Goal: Task Accomplishment & Management: Manage account settings

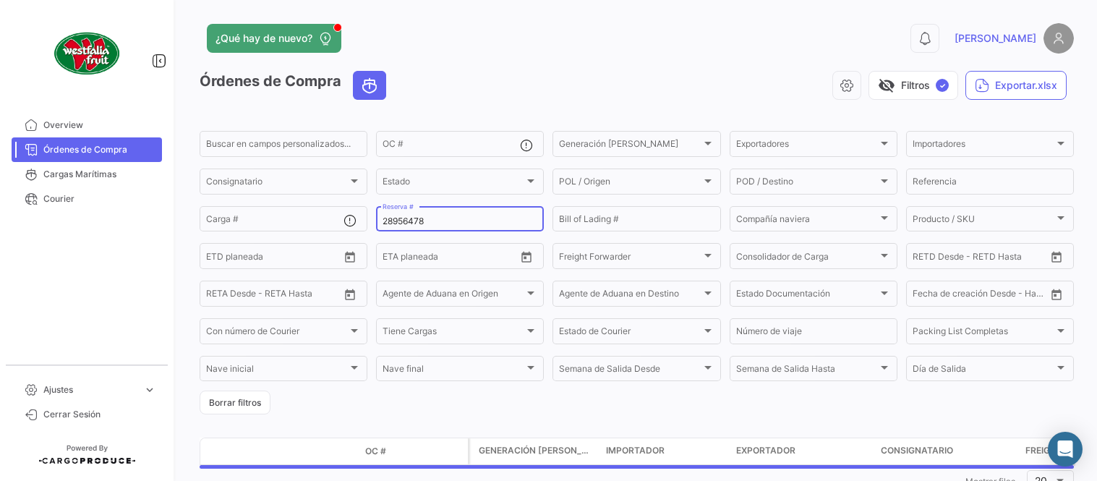
click at [414, 220] on input "28956478" at bounding box center [459, 221] width 155 height 10
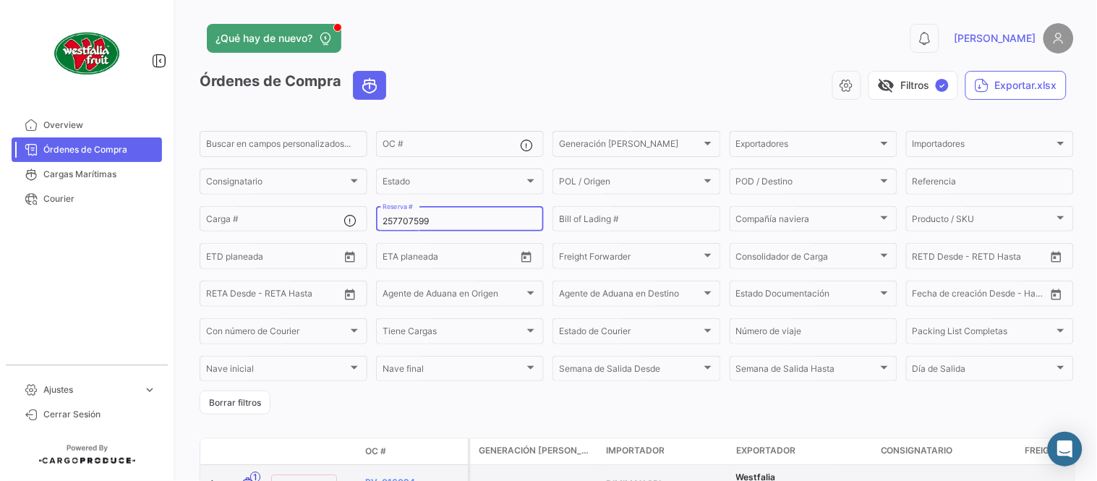
type input "257707599"
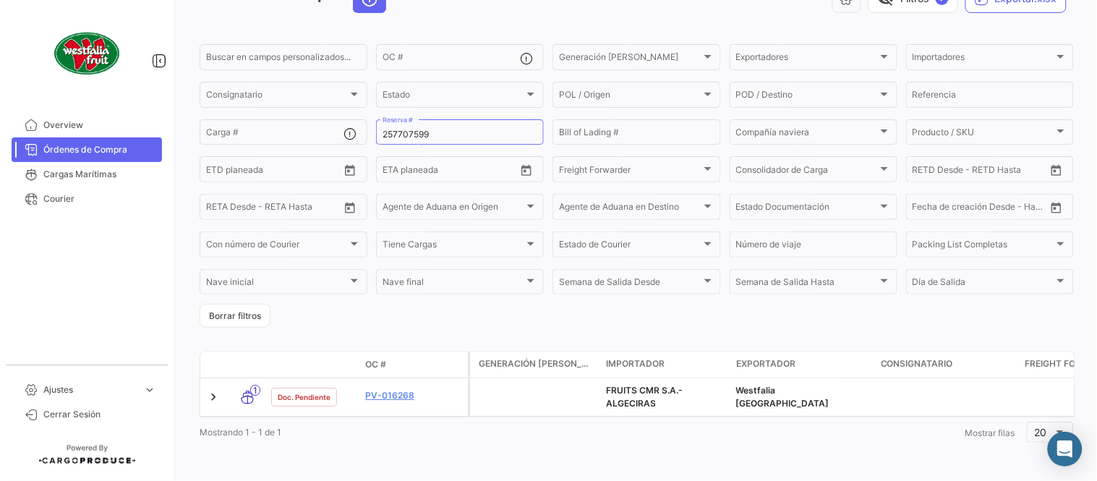
scroll to position [98, 0]
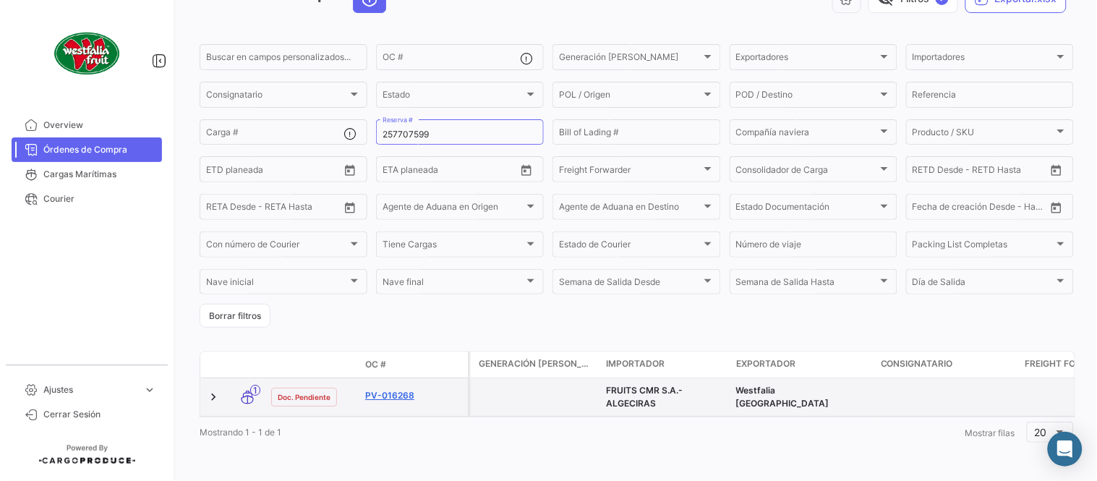
click at [385, 389] on link "PV-016268" at bounding box center [413, 395] width 97 height 13
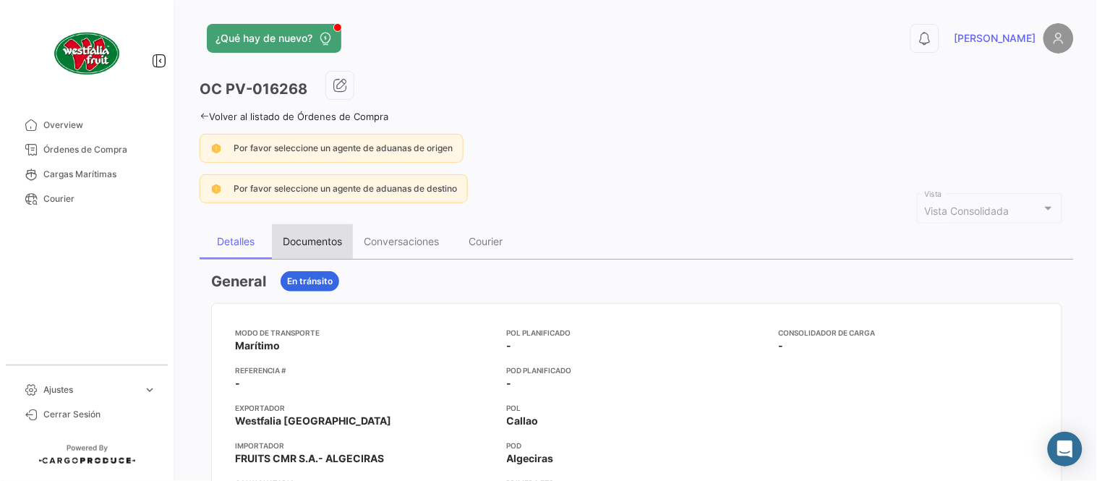
click at [304, 236] on div "Documentos" at bounding box center [312, 241] width 59 height 12
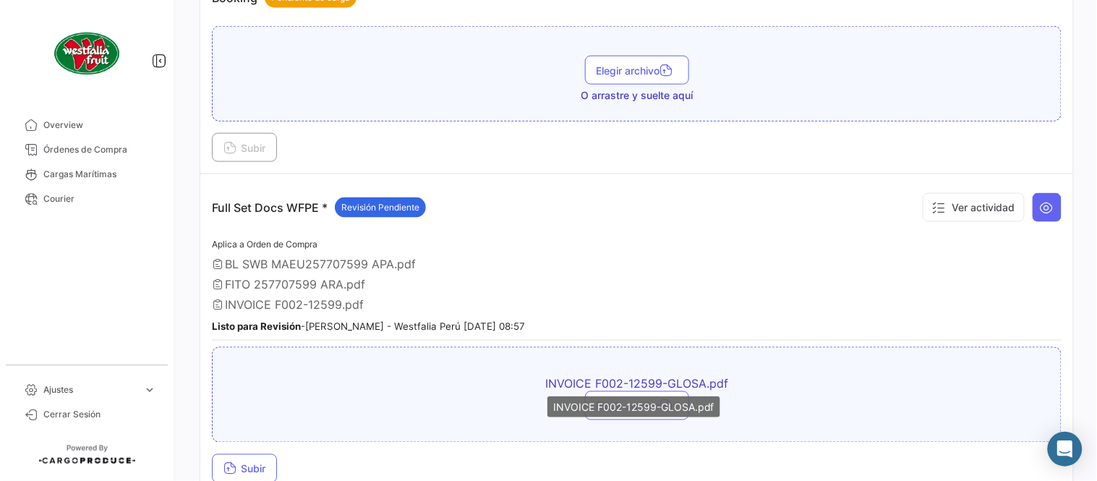
scroll to position [481, 0]
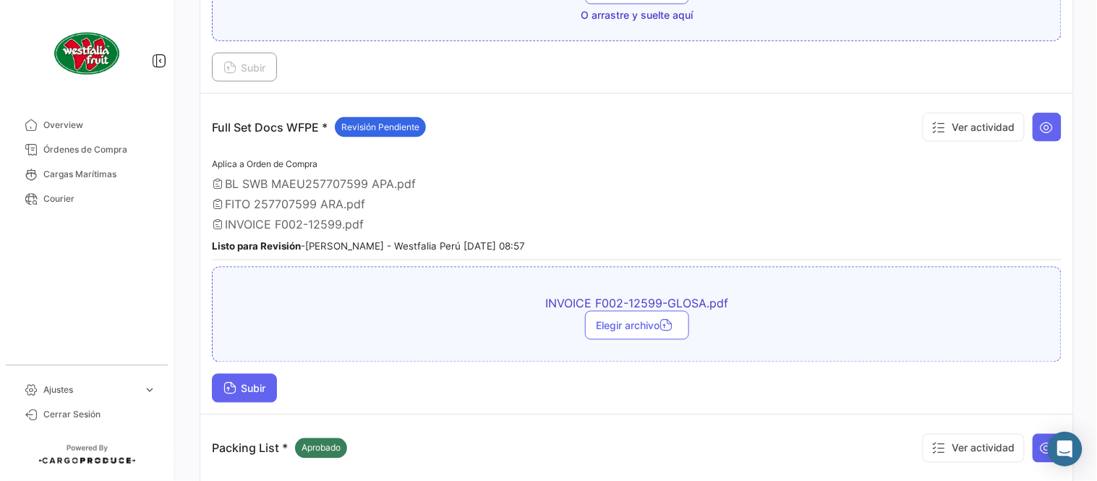
click at [252, 398] on button "Subir" at bounding box center [244, 388] width 65 height 29
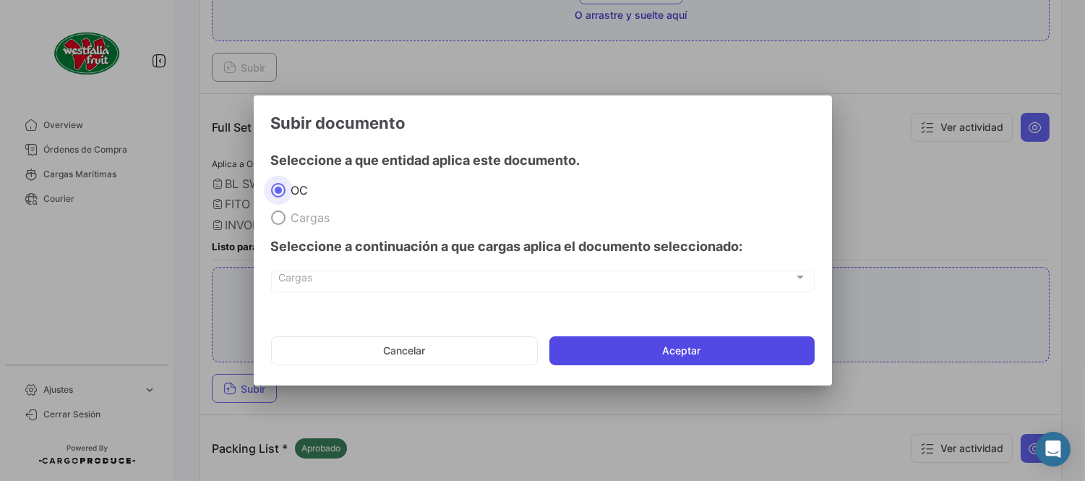
click at [661, 358] on button "Aceptar" at bounding box center [681, 350] width 265 height 29
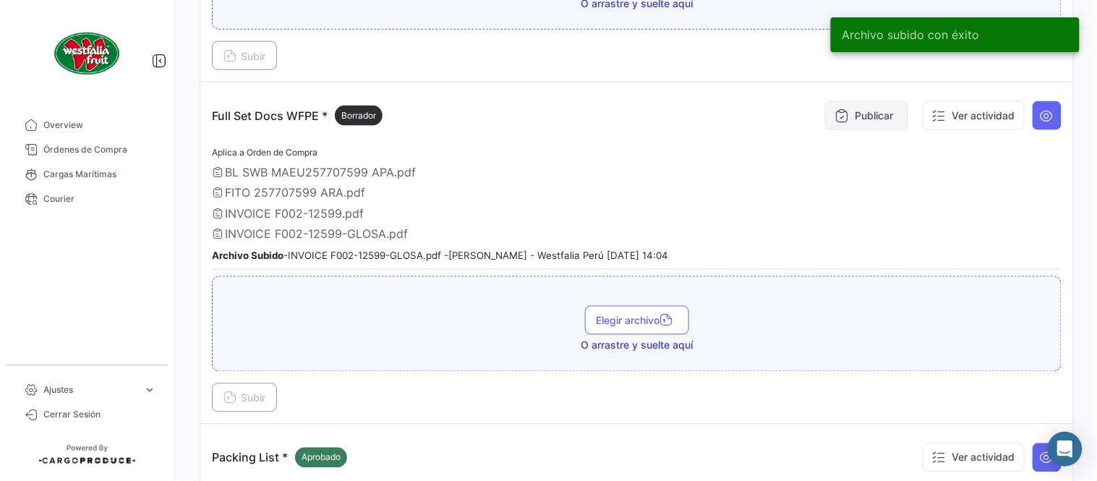
click at [863, 106] on button "Publicar" at bounding box center [866, 115] width 83 height 29
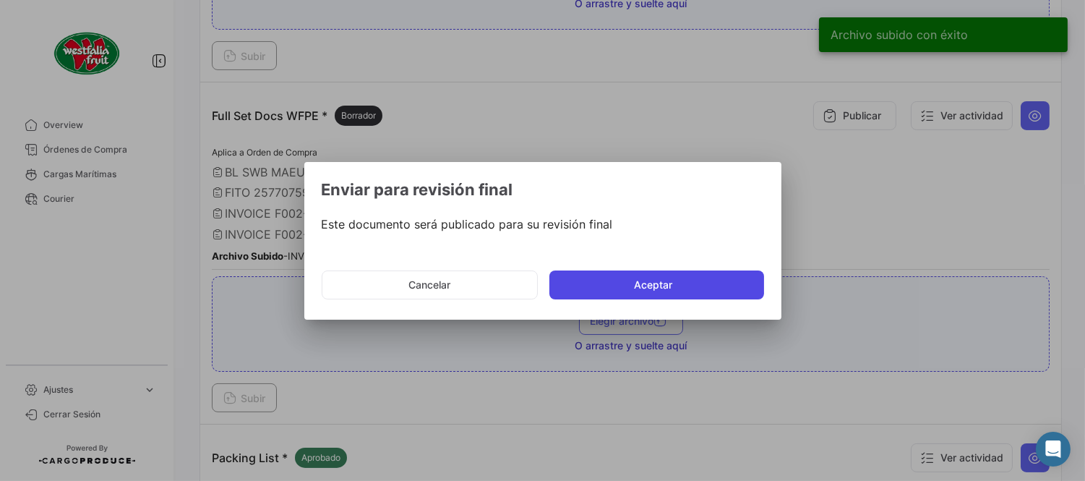
click at [615, 291] on button "Aceptar" at bounding box center [656, 284] width 215 height 29
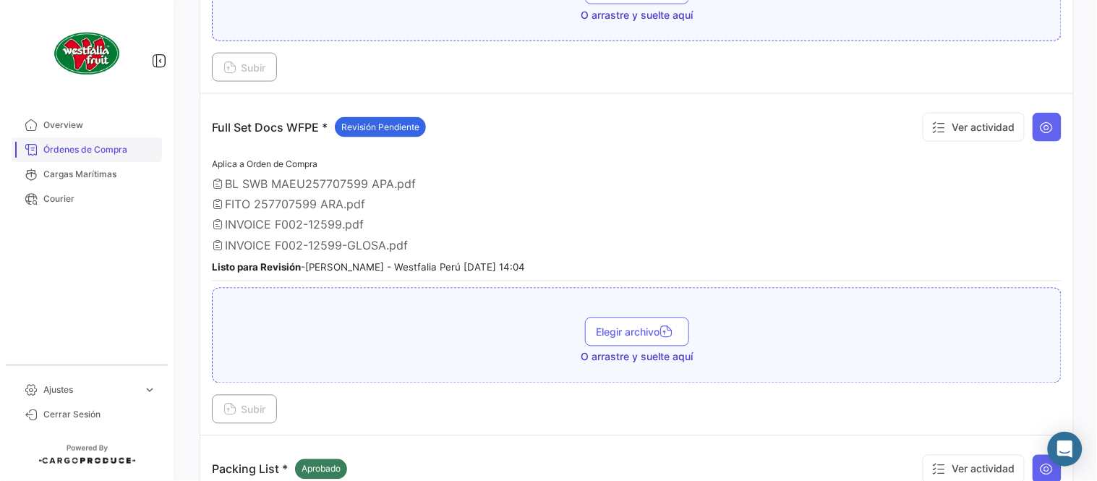
click at [114, 147] on span "Órdenes de Compra" at bounding box center [99, 149] width 113 height 13
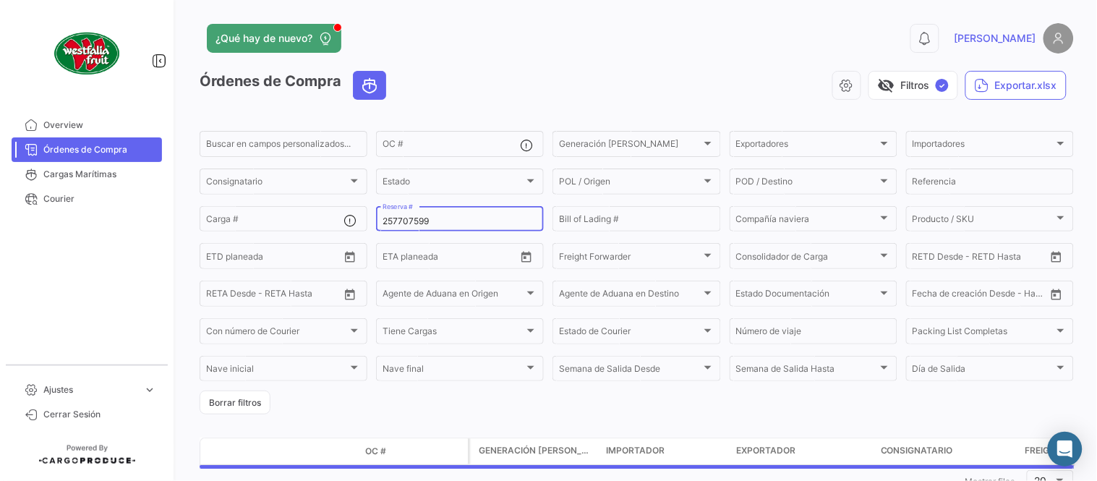
click at [438, 222] on input "257707599" at bounding box center [459, 221] width 155 height 10
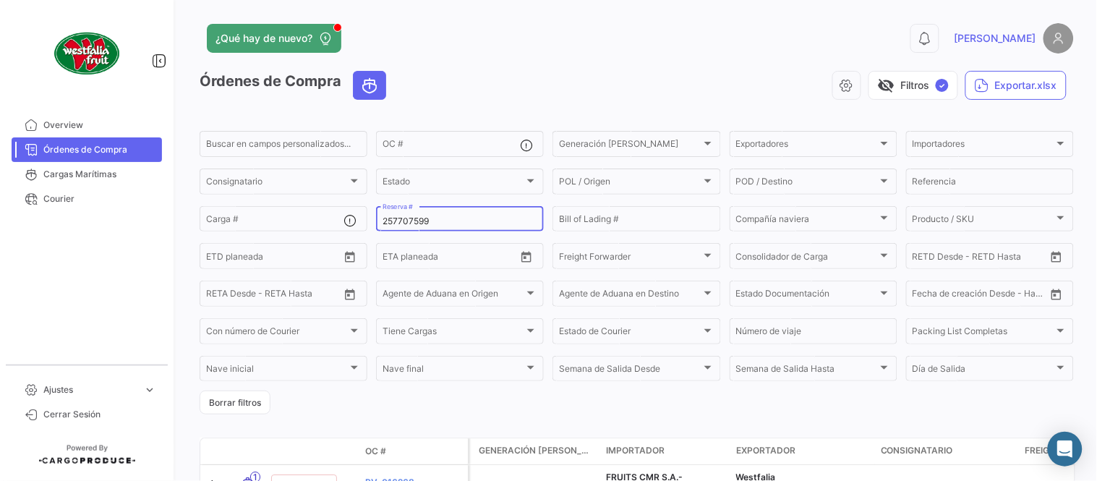
click at [438, 222] on input "257707599" at bounding box center [459, 221] width 155 height 10
paste input "MBM230046422"
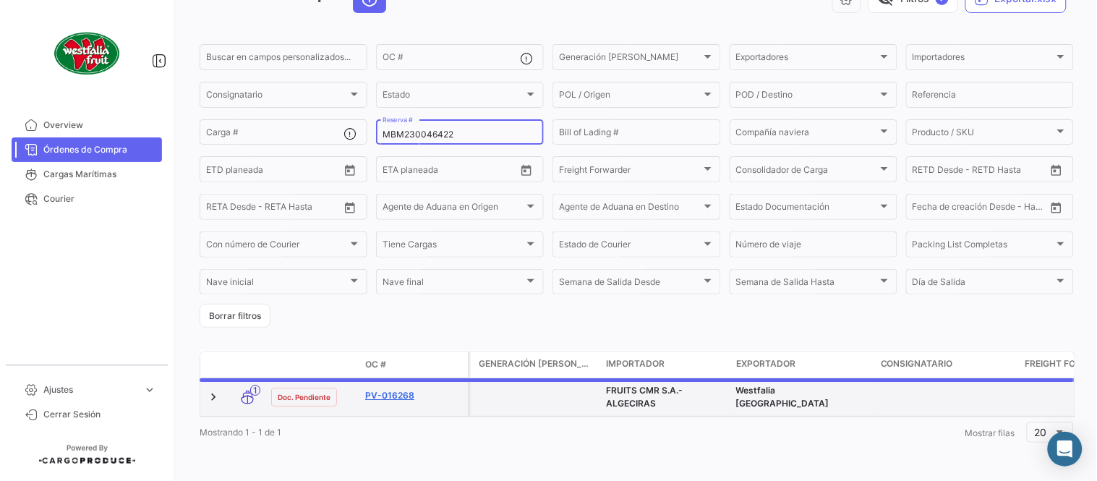
scroll to position [93, 0]
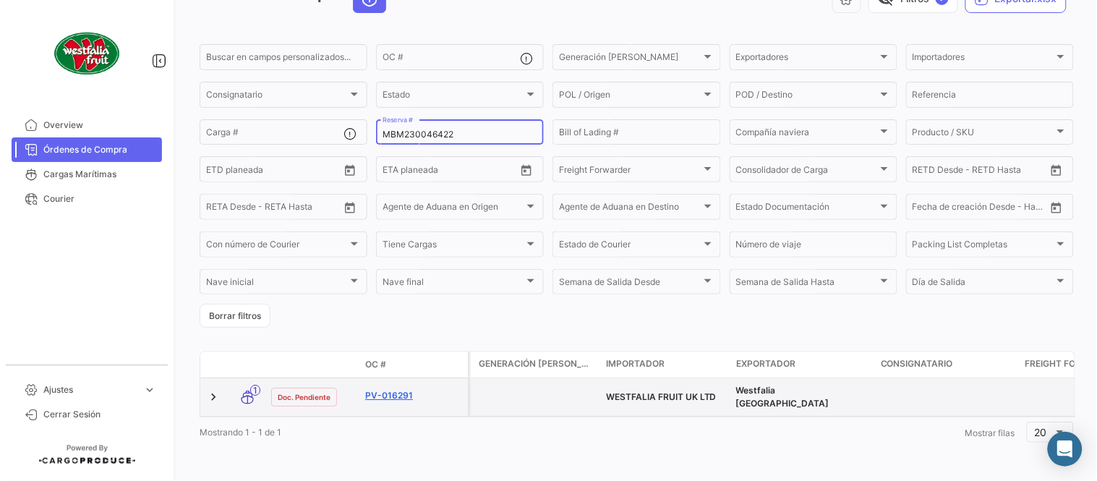
type input "MBM230046422"
click at [406, 389] on link "PV-016291" at bounding box center [413, 395] width 97 height 13
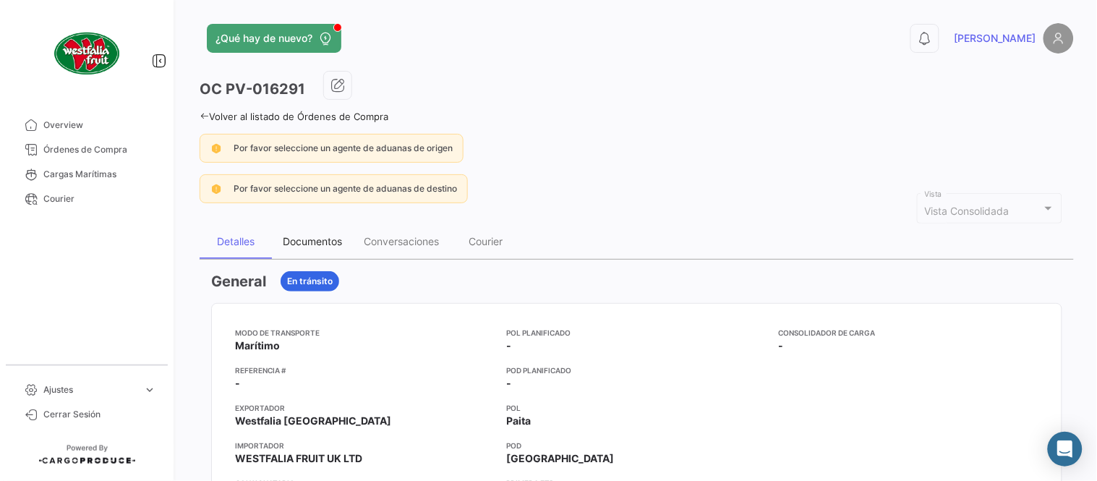
click at [301, 247] on div "Documentos" at bounding box center [312, 241] width 59 height 12
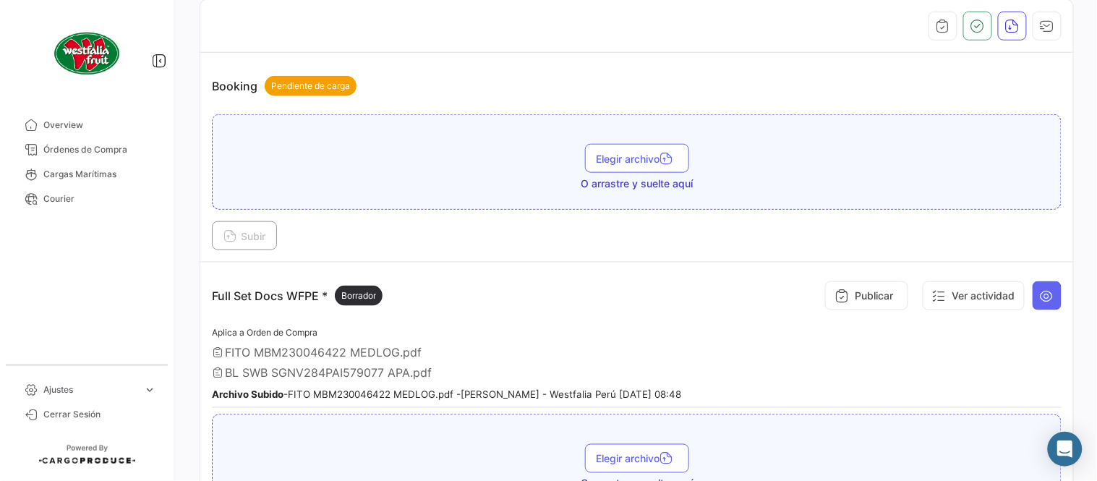
scroll to position [401, 0]
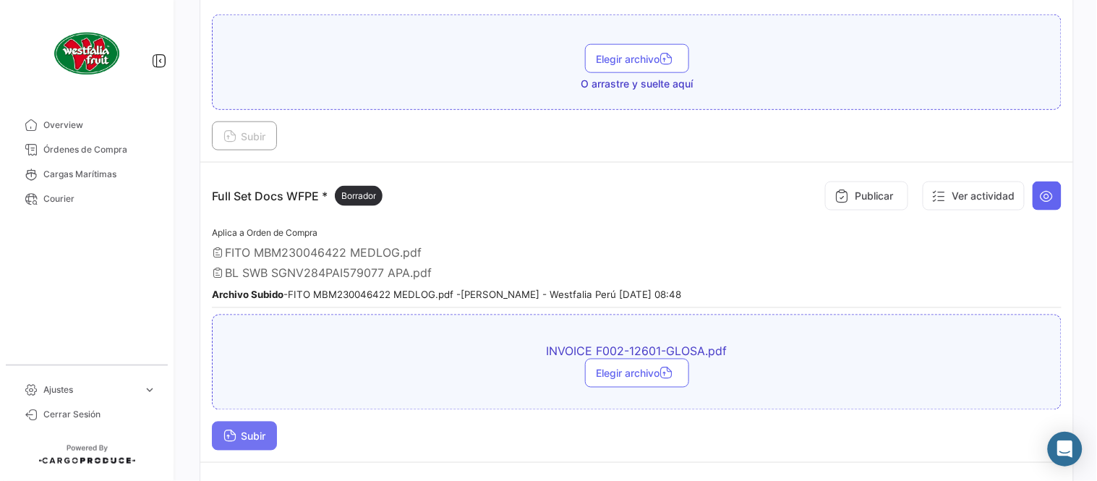
click at [247, 435] on span "Subir" at bounding box center [244, 436] width 42 height 12
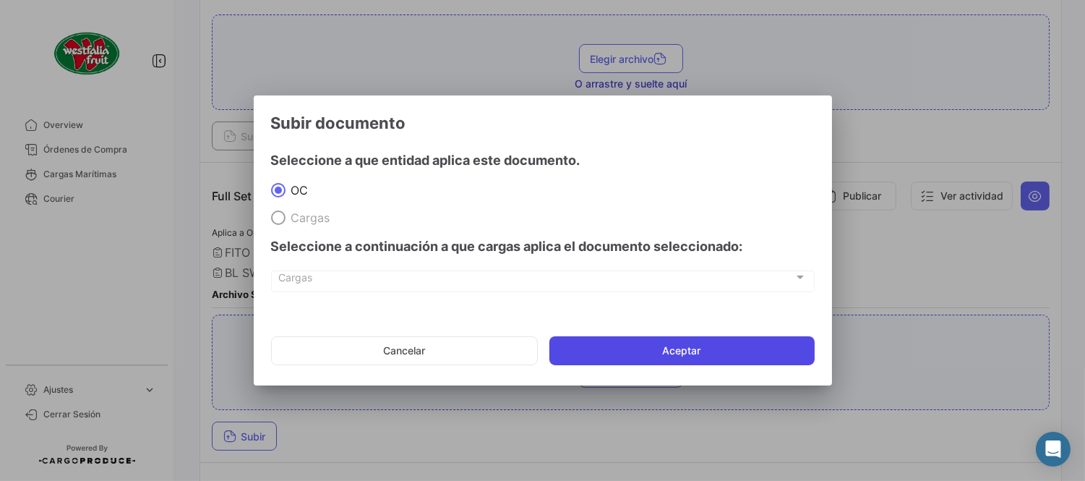
click at [615, 353] on button "Aceptar" at bounding box center [681, 350] width 265 height 29
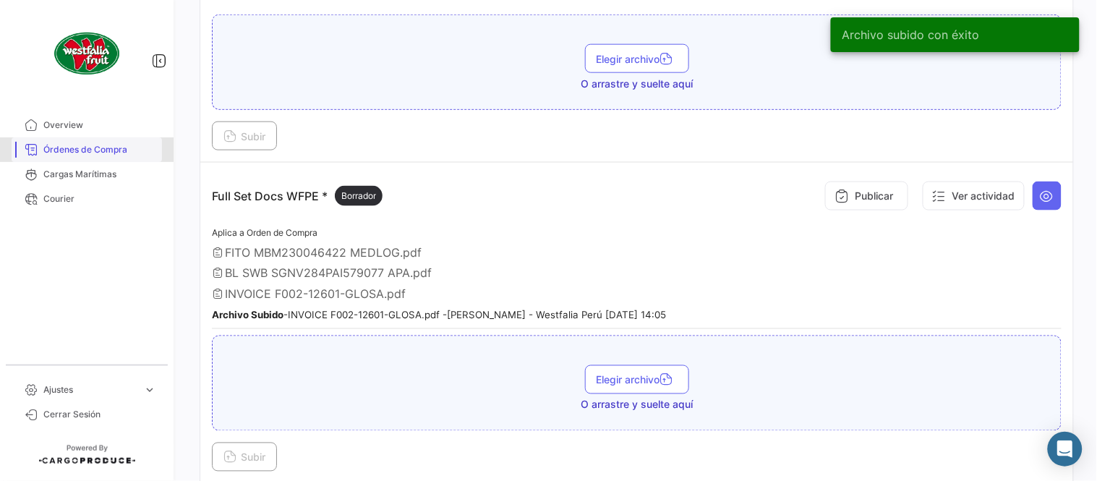
click at [120, 150] on span "Órdenes de Compra" at bounding box center [99, 149] width 113 height 13
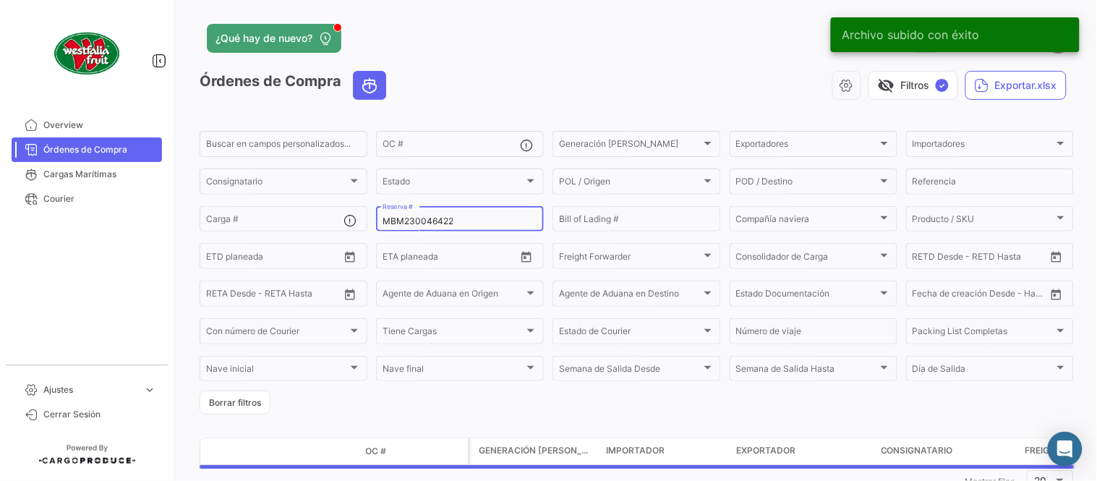
click at [457, 220] on input "MBM230046422" at bounding box center [459, 221] width 155 height 10
paste input "4"
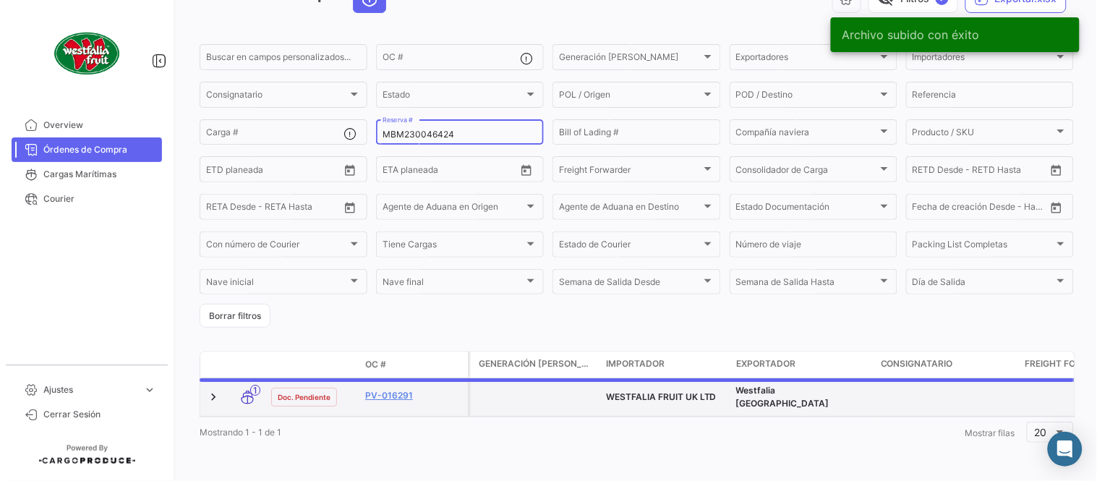
scroll to position [93, 0]
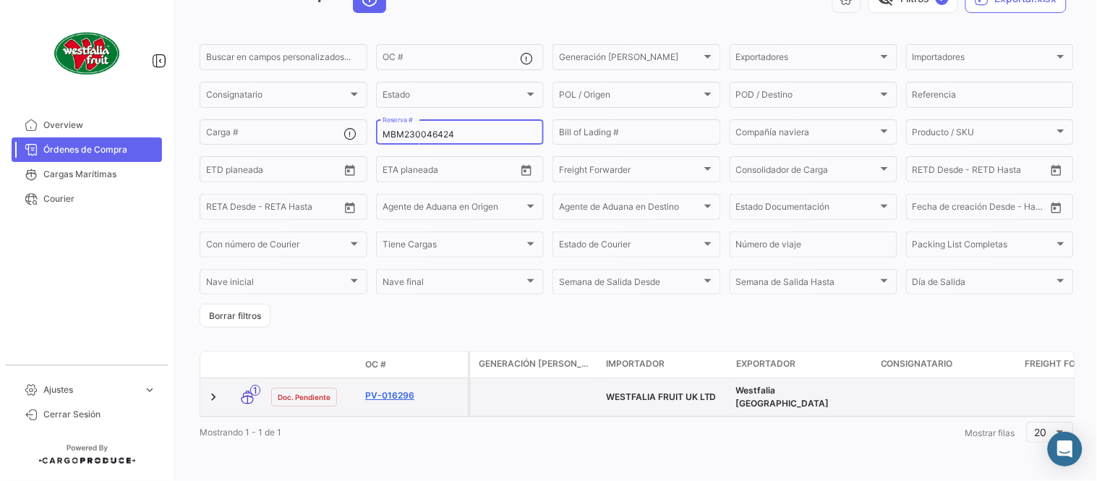
type input "MBM230046424"
click at [406, 389] on link "PV-016296" at bounding box center [413, 395] width 97 height 13
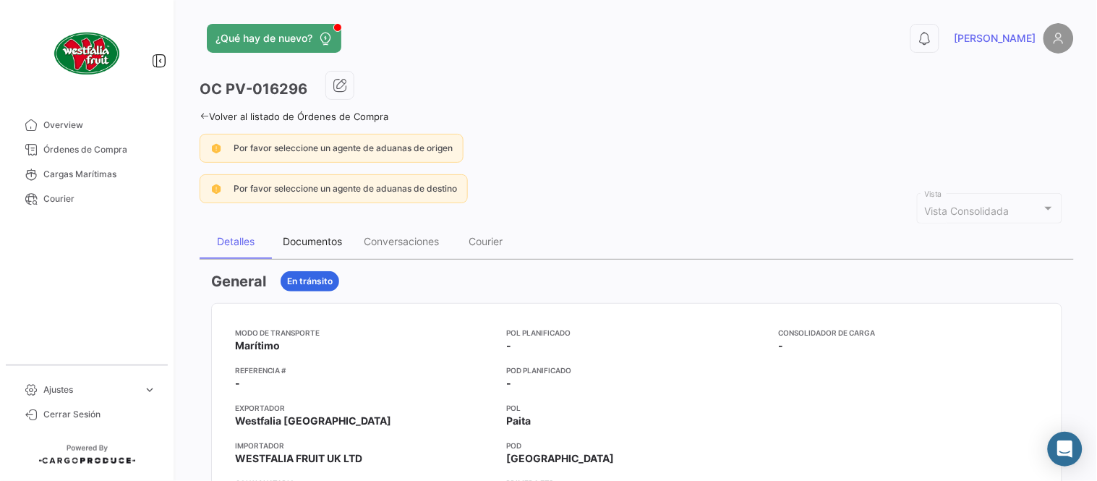
click at [321, 229] on div "Documentos" at bounding box center [312, 241] width 81 height 35
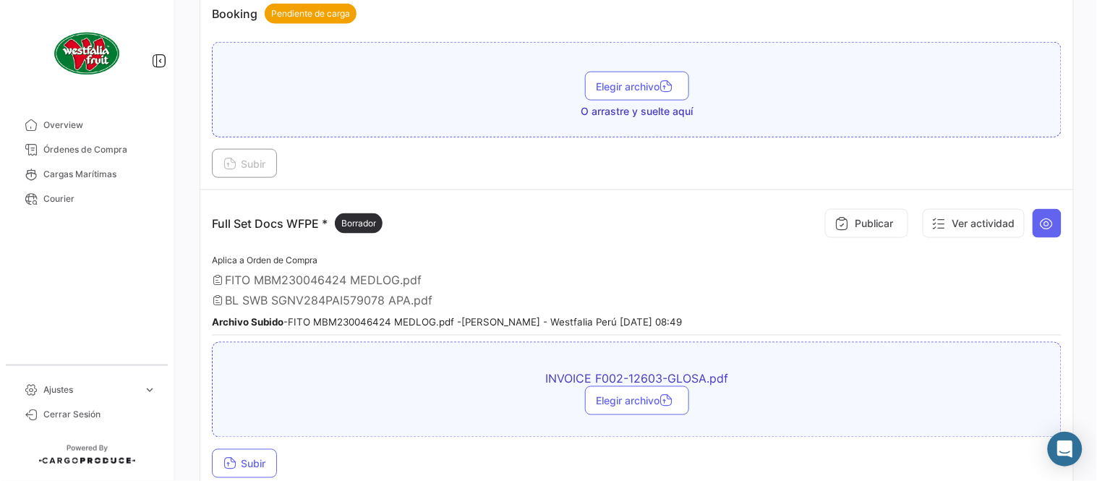
scroll to position [401, 0]
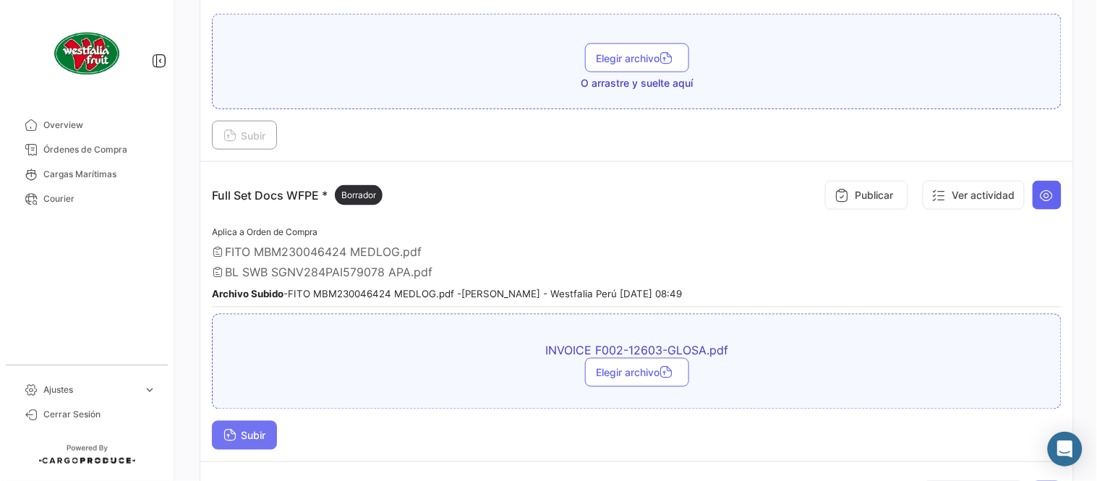
click at [254, 421] on button "Subir" at bounding box center [244, 435] width 65 height 29
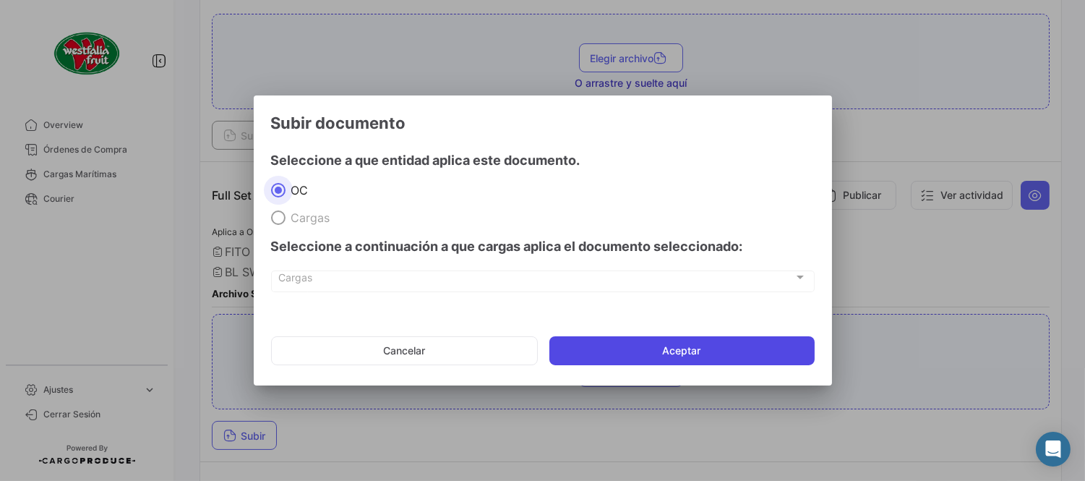
click at [714, 354] on button "Aceptar" at bounding box center [681, 350] width 265 height 29
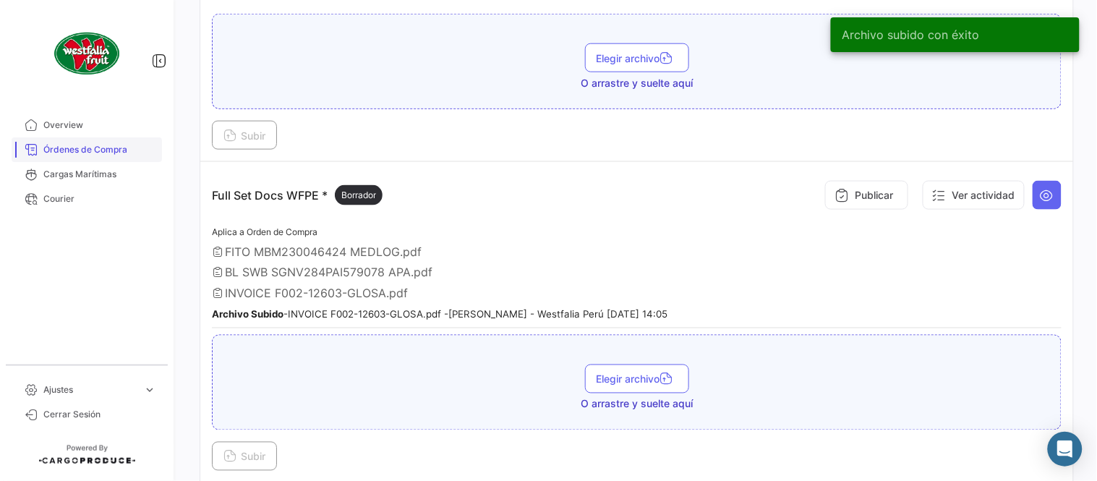
click at [77, 155] on span "Órdenes de Compra" at bounding box center [99, 149] width 113 height 13
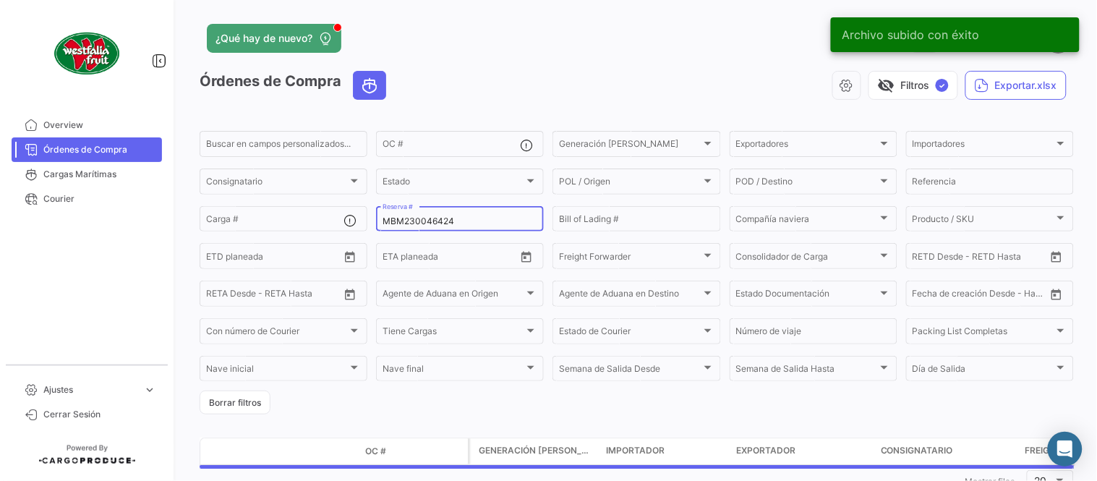
click at [421, 226] on input "MBM230046424" at bounding box center [459, 221] width 155 height 10
paste input "51412"
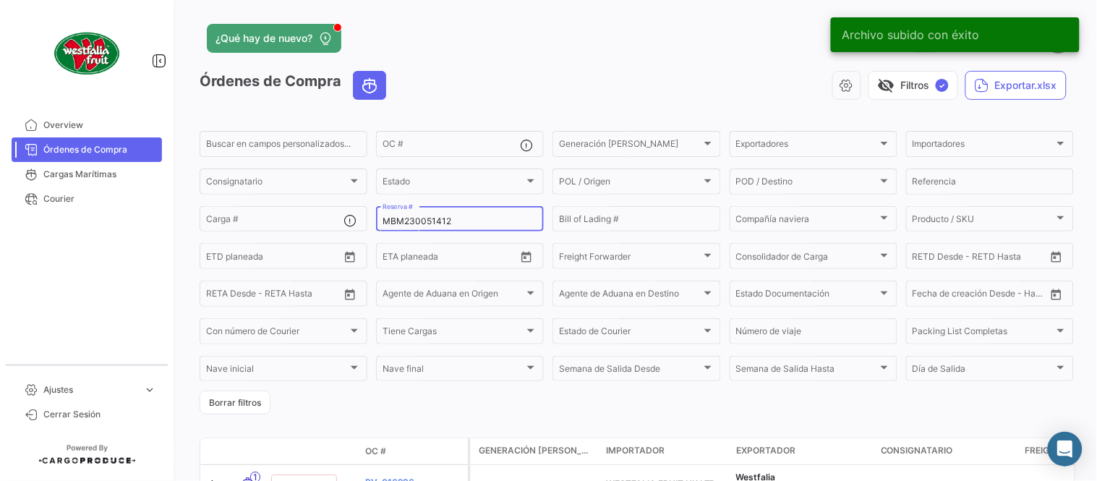
type input "MBM230051412"
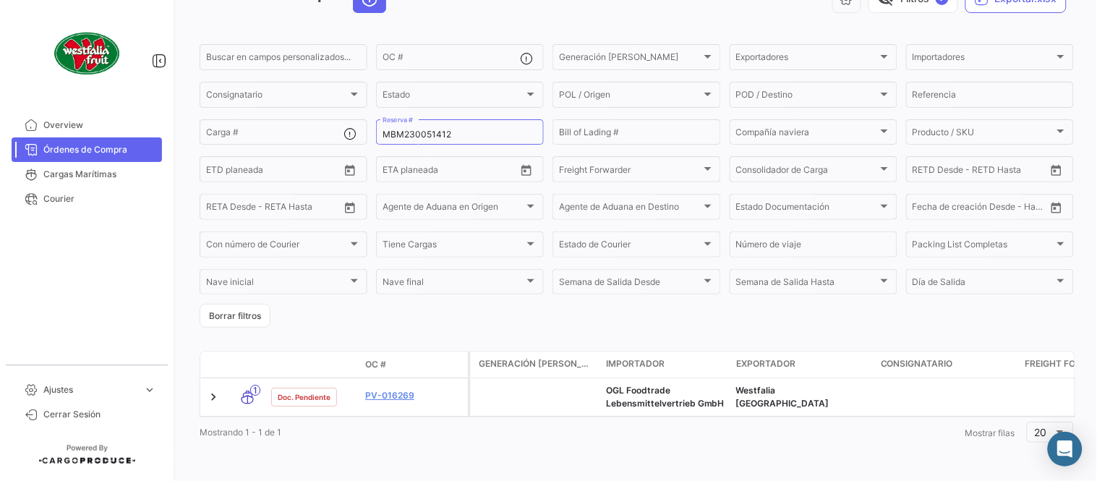
scroll to position [98, 0]
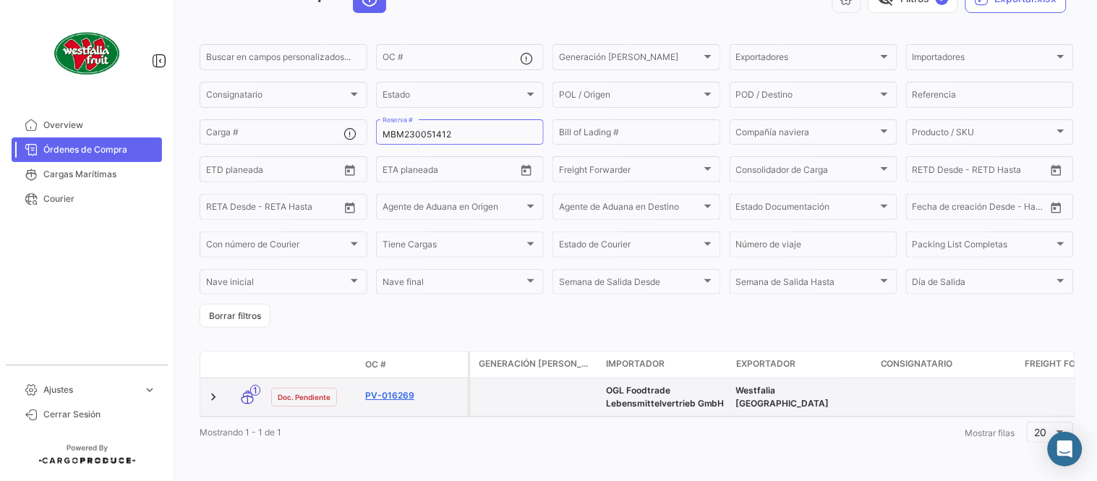
click at [396, 389] on link "PV-016269" at bounding box center [413, 395] width 97 height 13
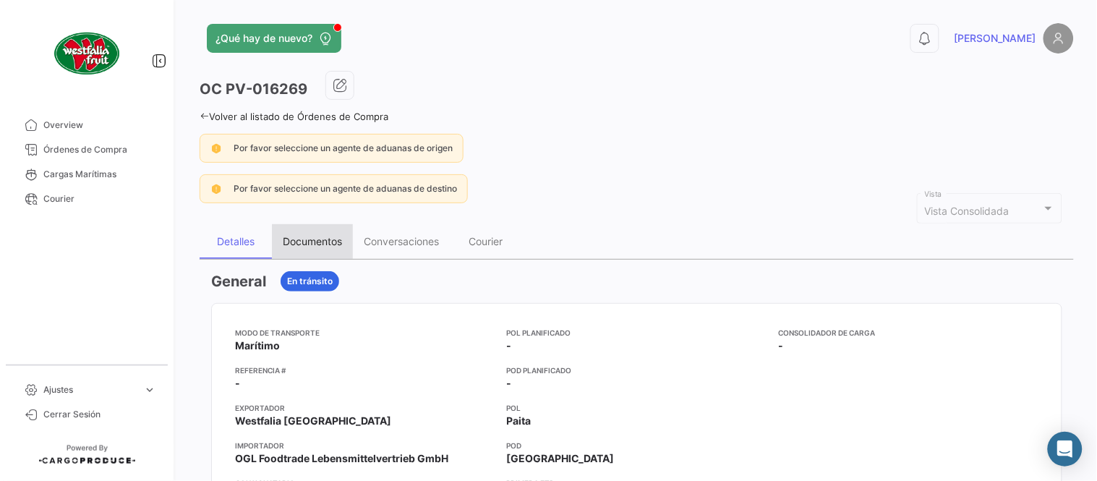
click at [309, 246] on div "Documentos" at bounding box center [312, 241] width 59 height 12
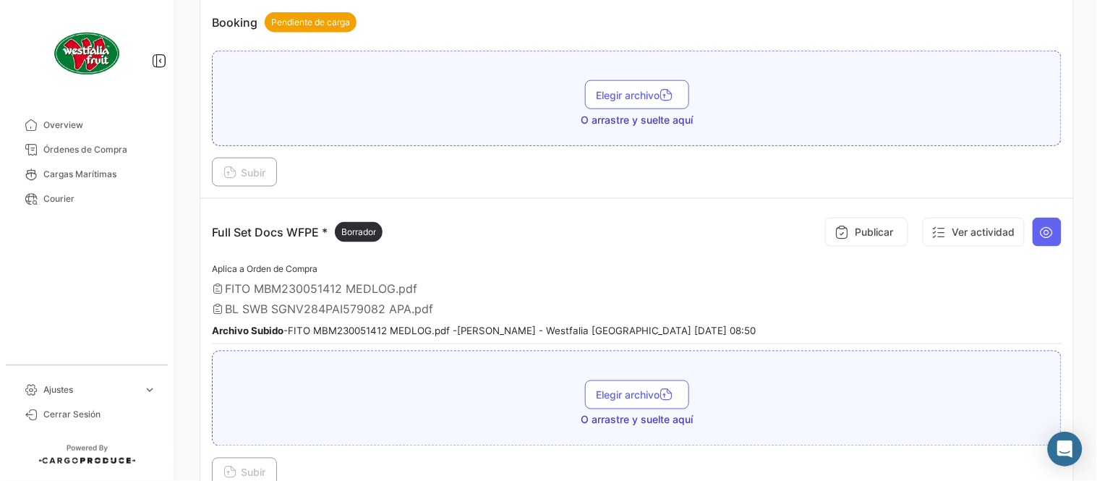
scroll to position [401, 0]
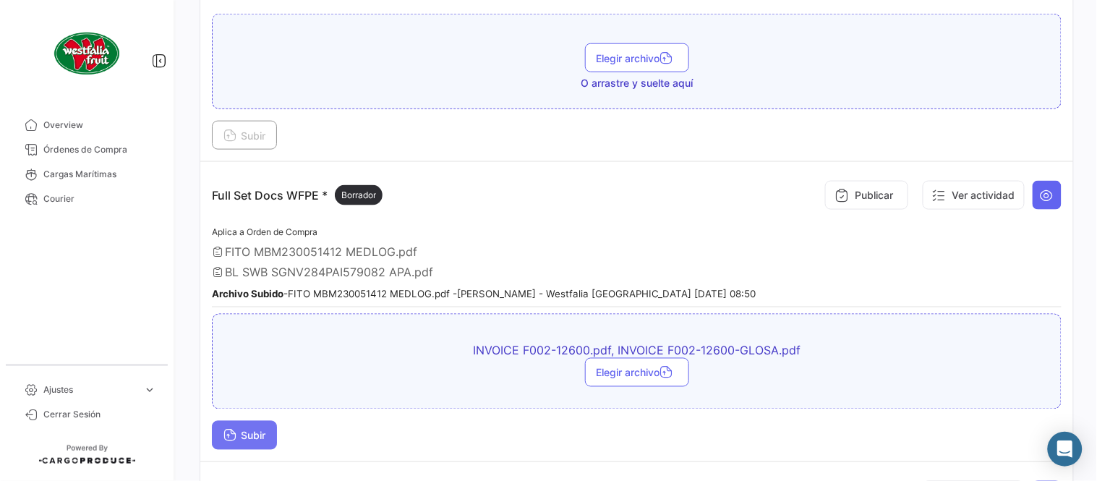
click at [248, 437] on button "Subir" at bounding box center [244, 435] width 65 height 29
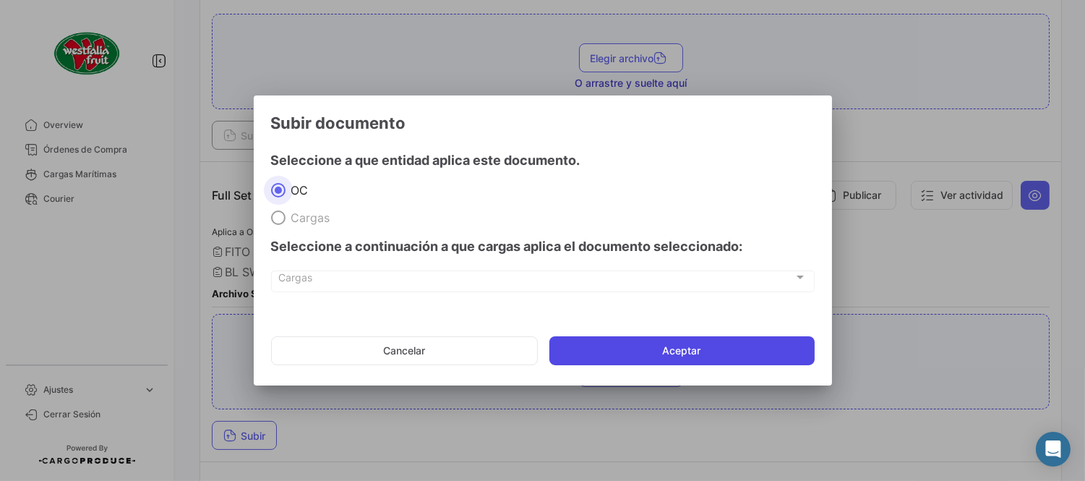
click at [692, 350] on button "Aceptar" at bounding box center [681, 350] width 265 height 29
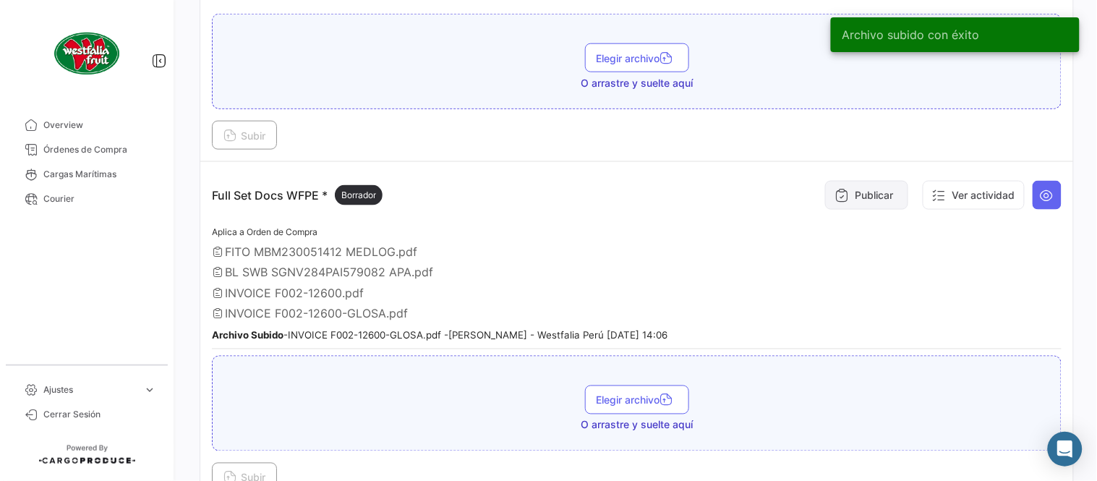
click at [860, 204] on button "Publicar" at bounding box center [866, 195] width 83 height 29
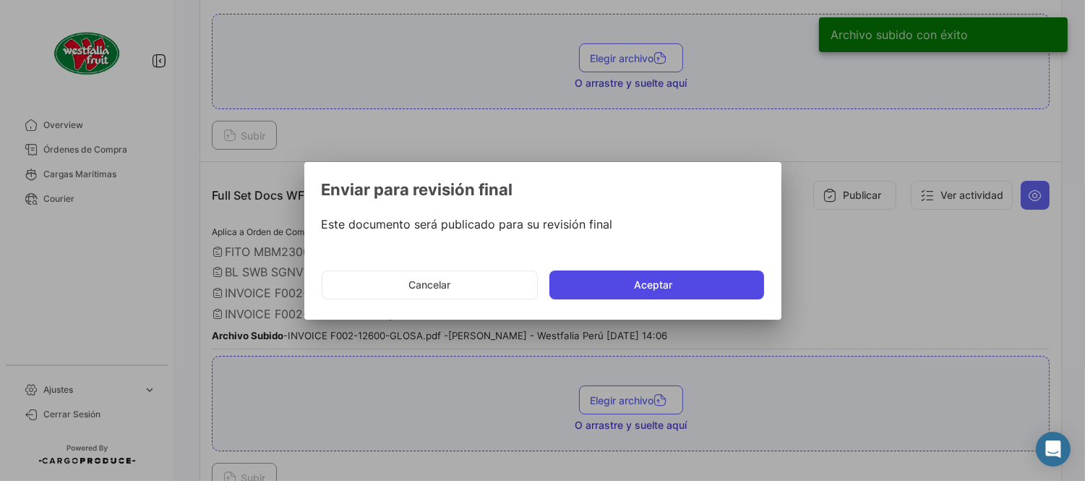
click at [682, 291] on button "Aceptar" at bounding box center [656, 284] width 215 height 29
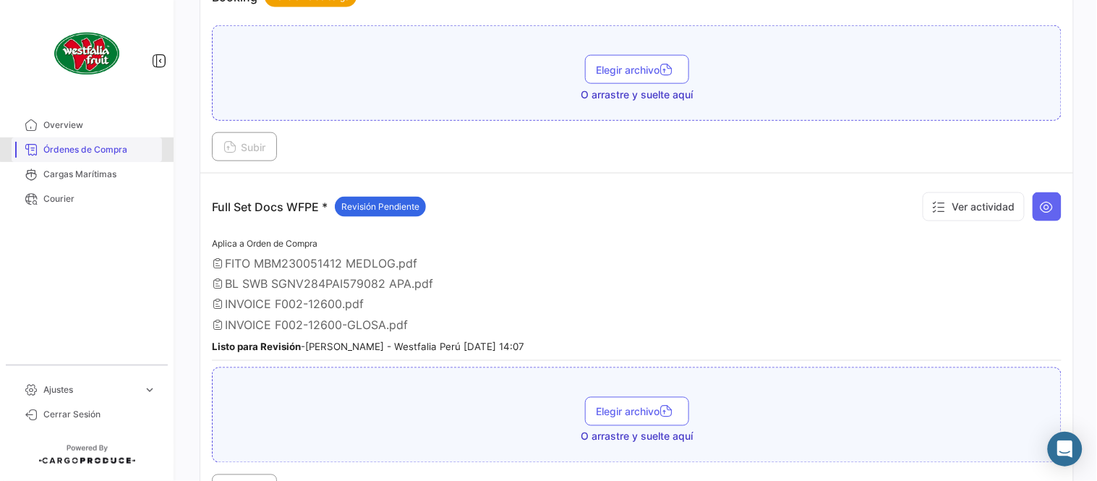
click at [98, 140] on link "Órdenes de Compra" at bounding box center [87, 149] width 150 height 25
